Goal: Information Seeking & Learning: Learn about a topic

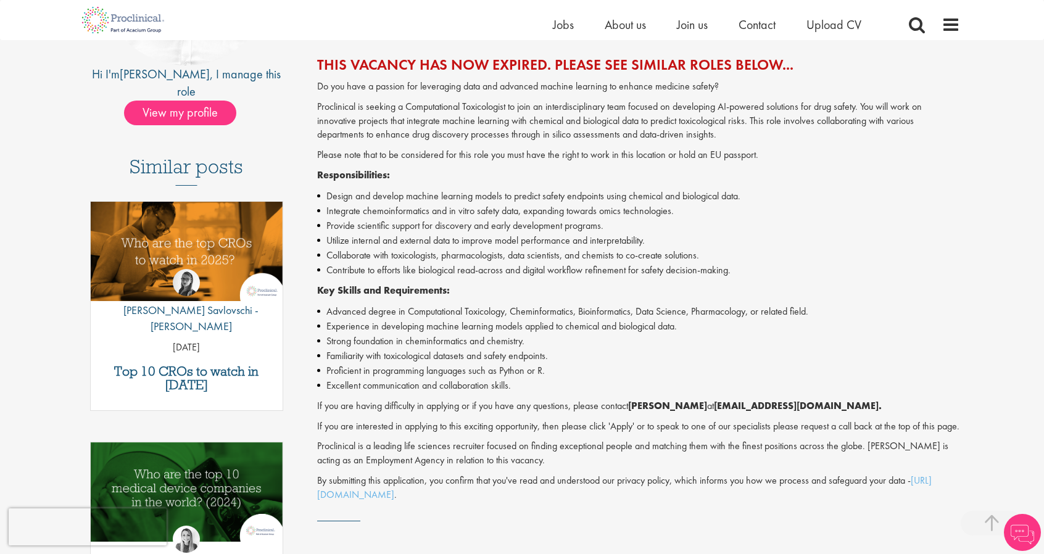
click at [426, 347] on li "Strong foundation in cheminformatics and chemistry." at bounding box center [639, 341] width 644 height 15
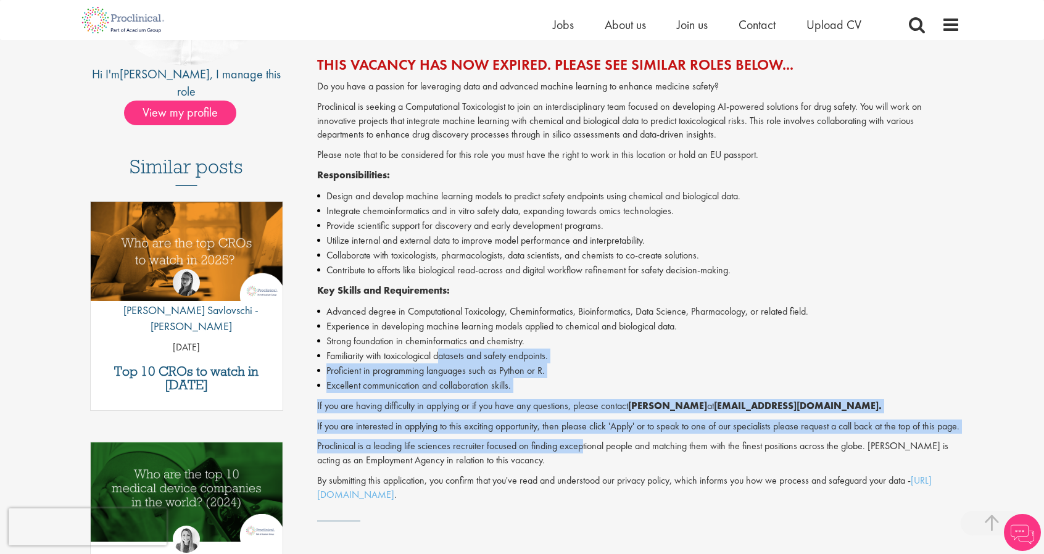
drag, startPoint x: 443, startPoint y: 361, endPoint x: 586, endPoint y: 465, distance: 176.8
click at [583, 463] on div "Do you have a passion for leveraging data and advanced machine learning to enha…" at bounding box center [639, 291] width 644 height 423
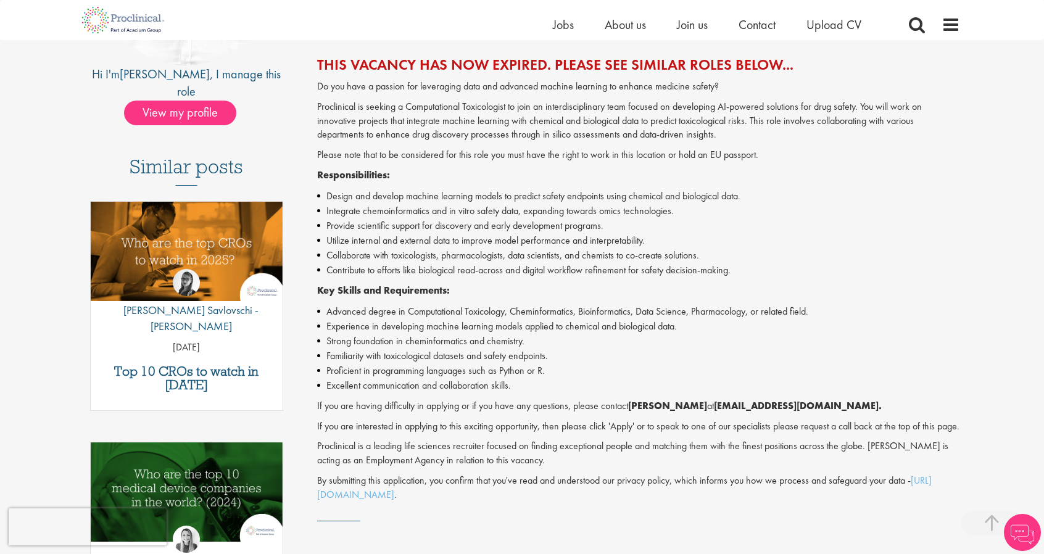
click at [587, 465] on p "Proclinical is a leading life sciences recruiter focused on finding exceptional…" at bounding box center [639, 453] width 644 height 28
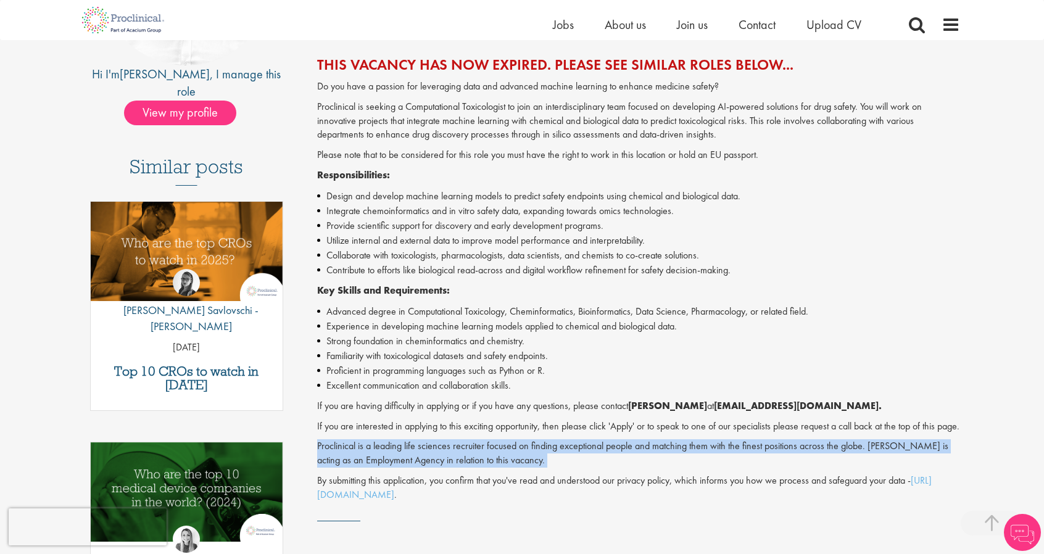
drag, startPoint x: 587, startPoint y: 465, endPoint x: 599, endPoint y: 473, distance: 14.6
click at [599, 468] on p "Proclinical is a leading life sciences recruiter focused on finding exceptional…" at bounding box center [639, 453] width 644 height 28
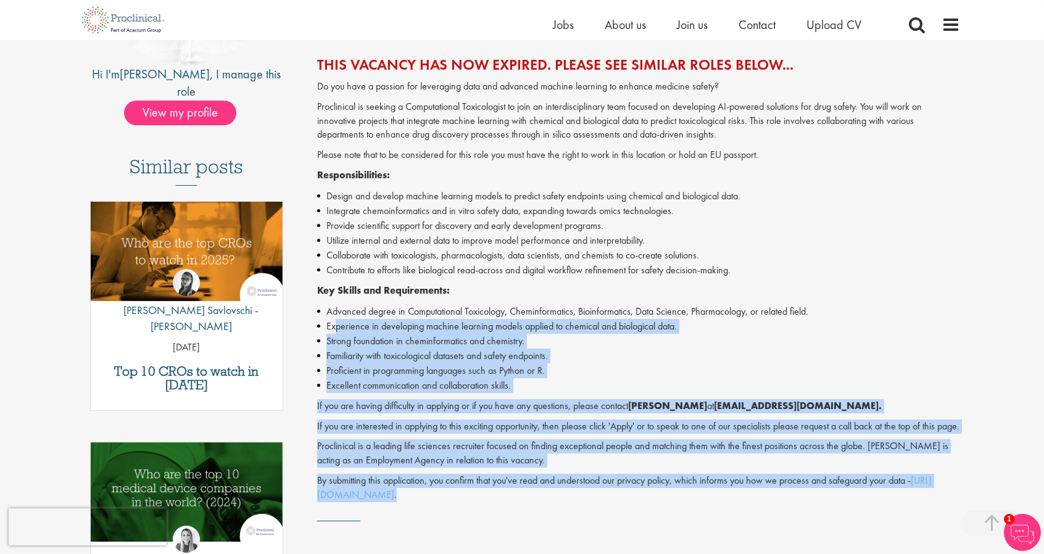
drag, startPoint x: 611, startPoint y: 507, endPoint x: 333, endPoint y: 321, distance: 334.1
click at [334, 321] on div "Do you have a passion for leveraging data and advanced machine learning to enha…" at bounding box center [639, 291] width 644 height 423
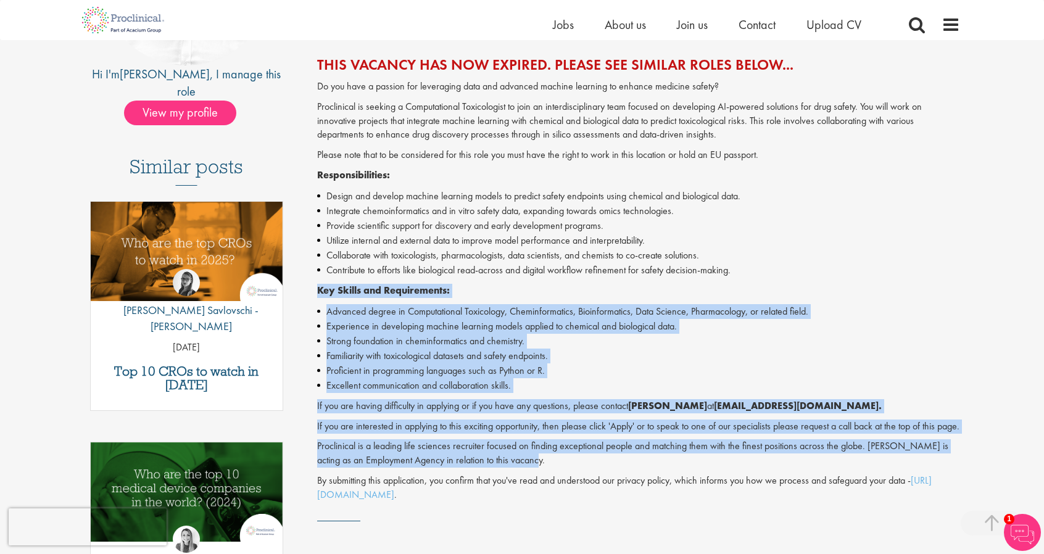
drag, startPoint x: 311, startPoint y: 280, endPoint x: 559, endPoint y: 482, distance: 319.8
click at [559, 482] on div "Computational Toxicologist Salary: Highly Competitive Job type: Contract Locati…" at bounding box center [634, 256] width 671 height 731
click at [559, 468] on p "Proclinical is a leading life sciences recruiter focused on finding exceptional…" at bounding box center [639, 453] width 644 height 28
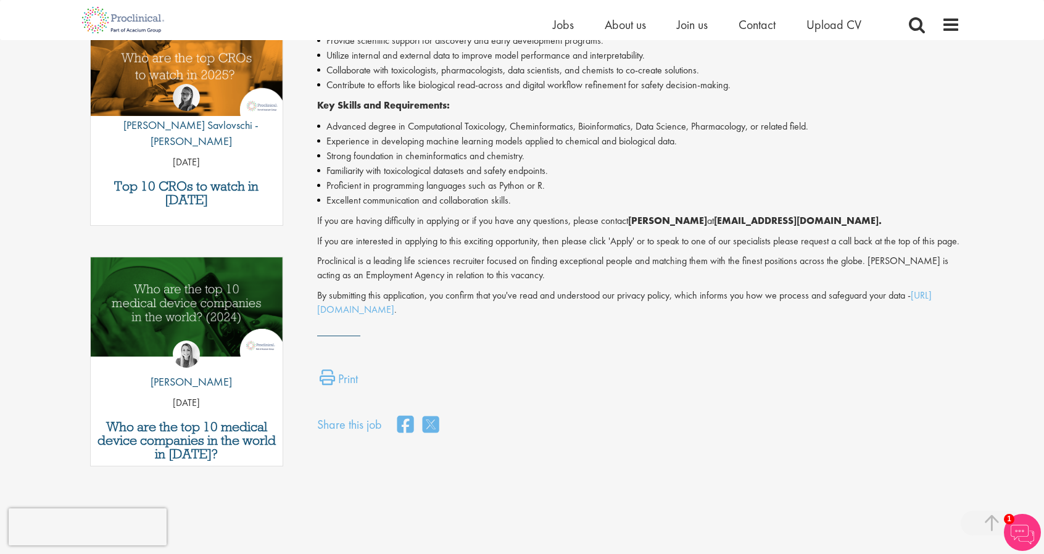
scroll to position [494, 0]
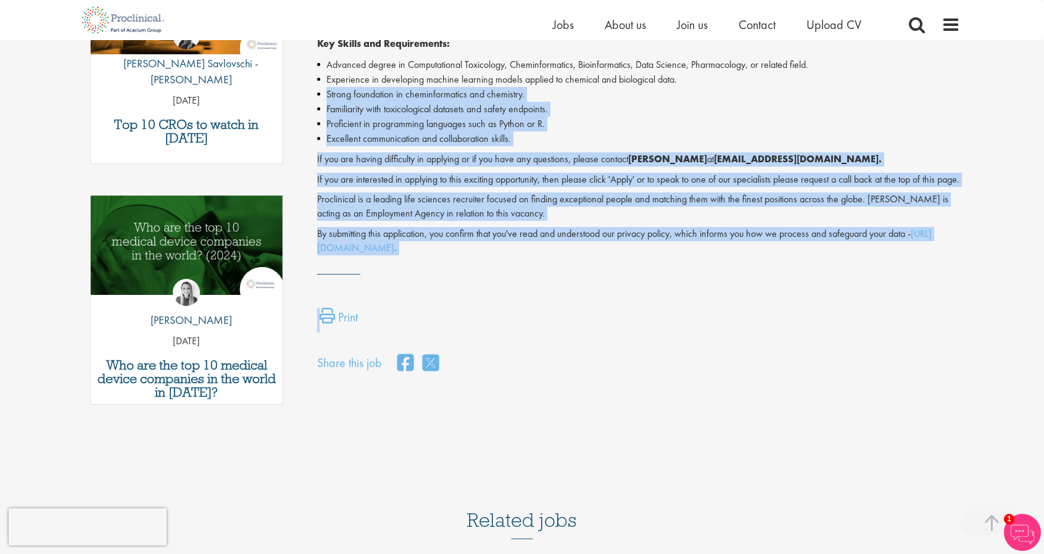
drag, startPoint x: 520, startPoint y: 306, endPoint x: 311, endPoint y: 91, distance: 299.8
click at [315, 96] on div "Computational Toxicologist Salary: Highly Competitive Job type: Contract Locati…" at bounding box center [634, 10] width 671 height 731
click at [311, 91] on div "Computational Toxicologist Salary: Highly Competitive Job type: Contract Locati…" at bounding box center [634, 10] width 671 height 731
